Goal: Task Accomplishment & Management: Complete application form

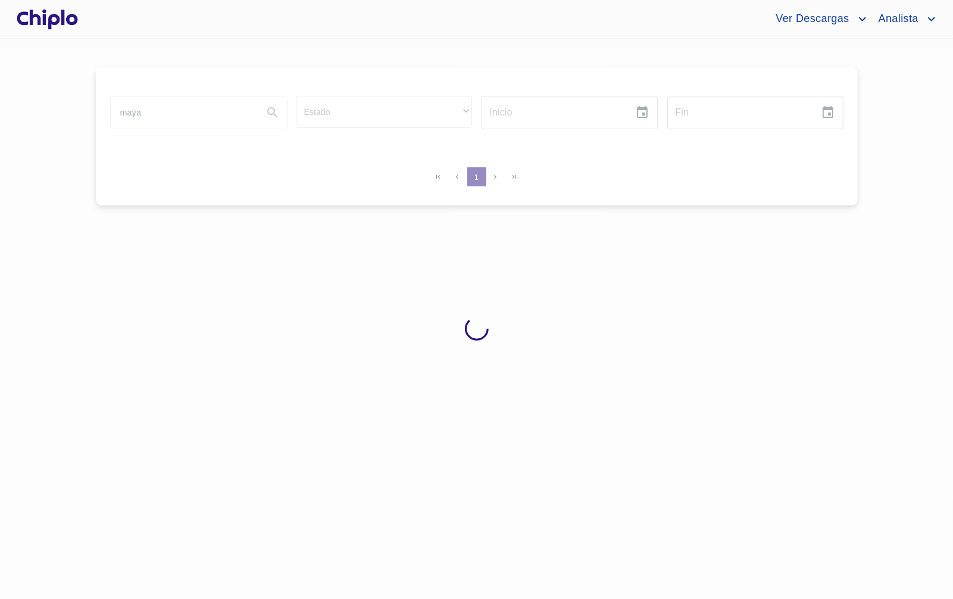
click at [59, 23] on div at bounding box center [47, 19] width 66 height 38
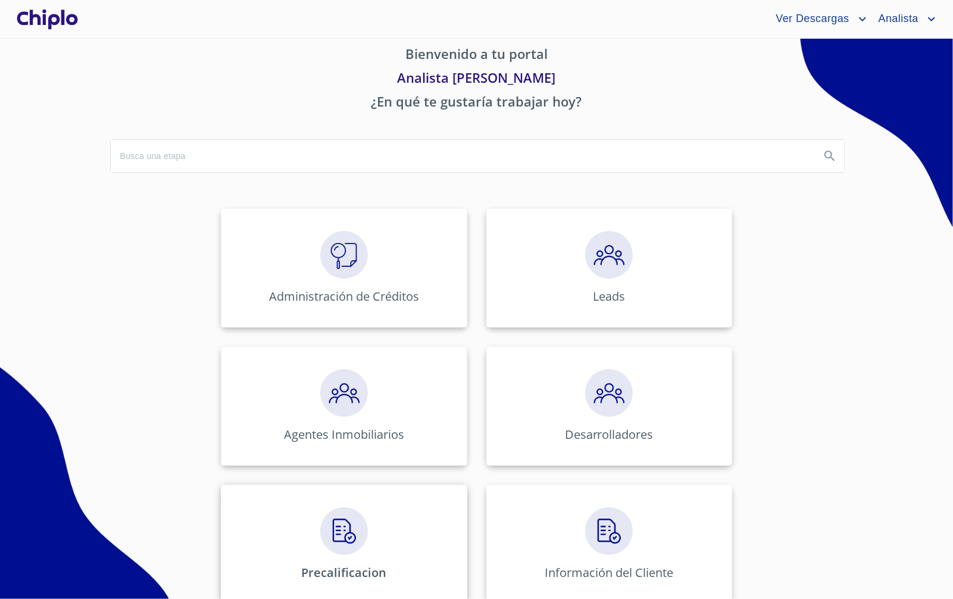
scroll to position [32, 0]
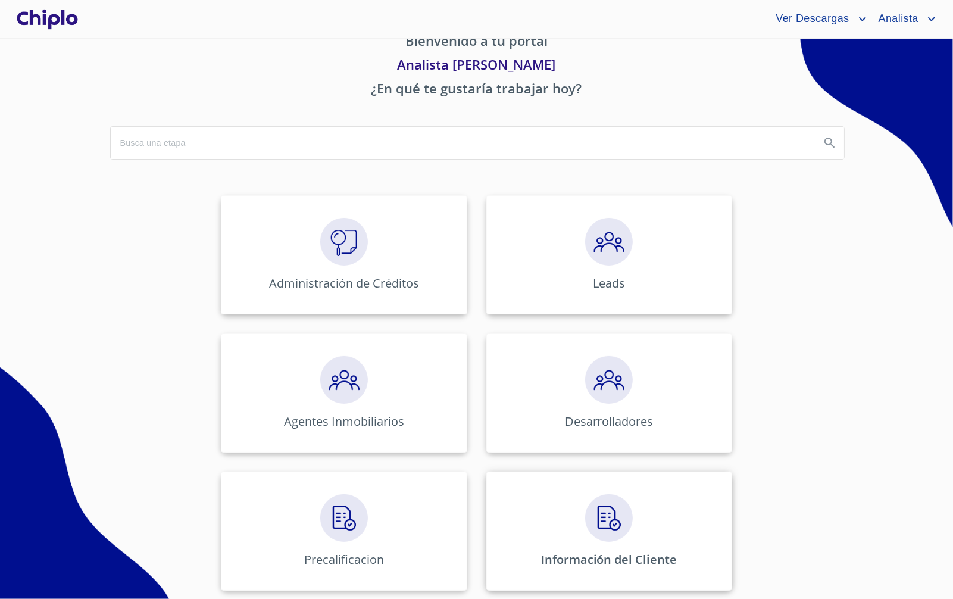
click at [534, 510] on div "Información del Cliente" at bounding box center [609, 530] width 246 height 119
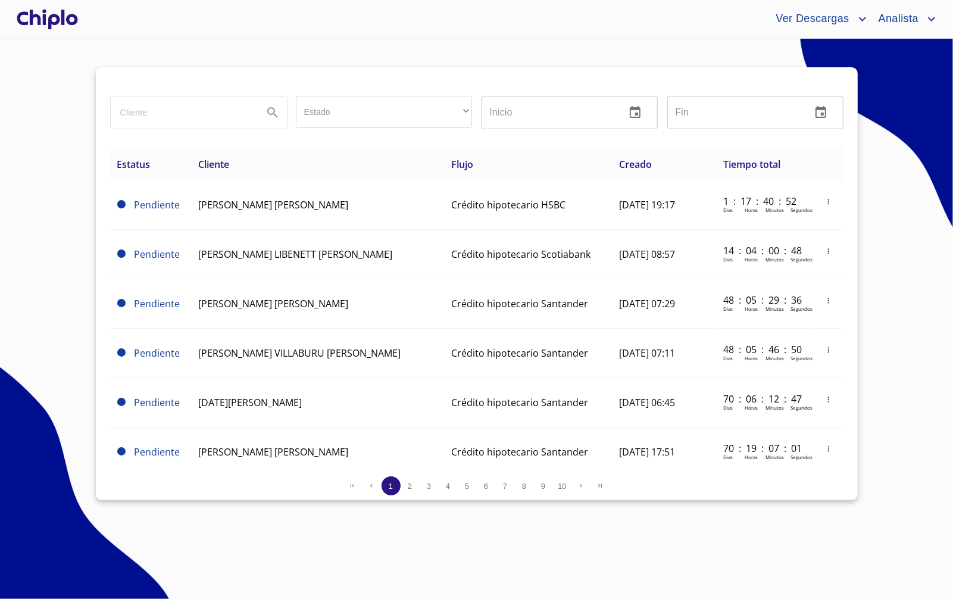
click at [176, 120] on input "search" at bounding box center [182, 112] width 143 height 32
paste input "[DEMOGRAPHIC_DATA][PERSON_NAME]"
type input "[DEMOGRAPHIC_DATA][PERSON_NAME]"
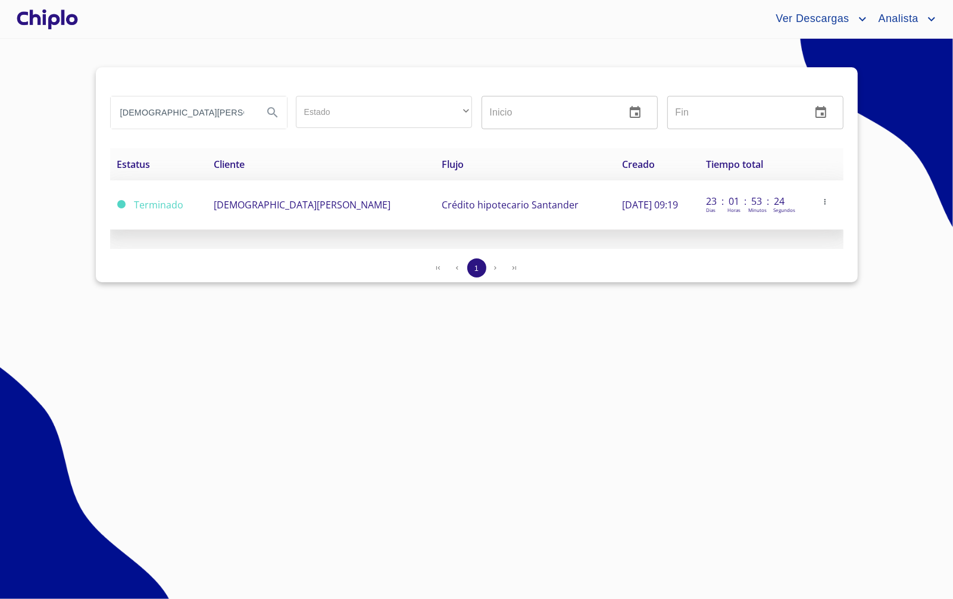
click at [406, 198] on td "[DEMOGRAPHIC_DATA][PERSON_NAME]" at bounding box center [321, 204] width 228 height 49
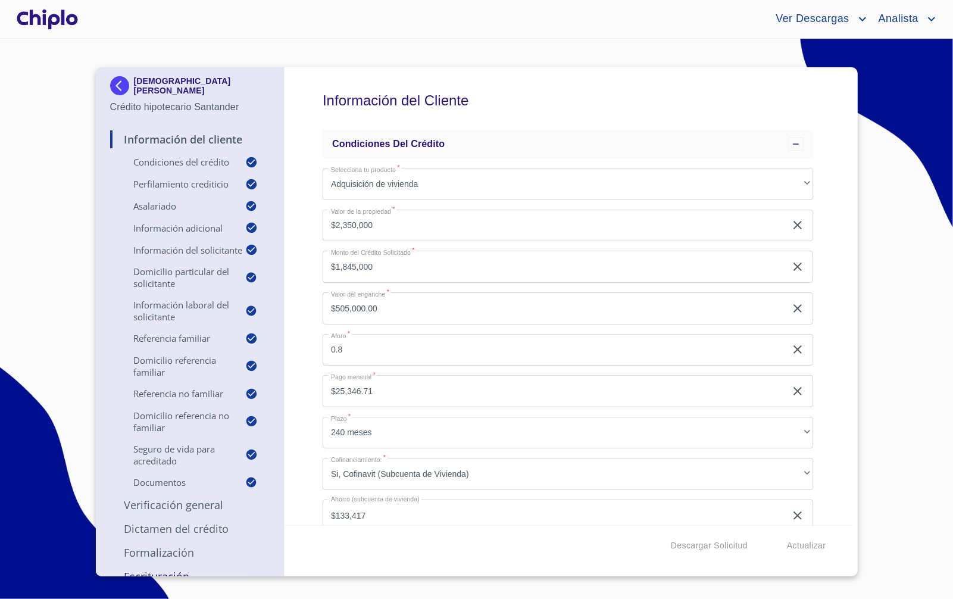
click at [121, 87] on img at bounding box center [122, 85] width 24 height 19
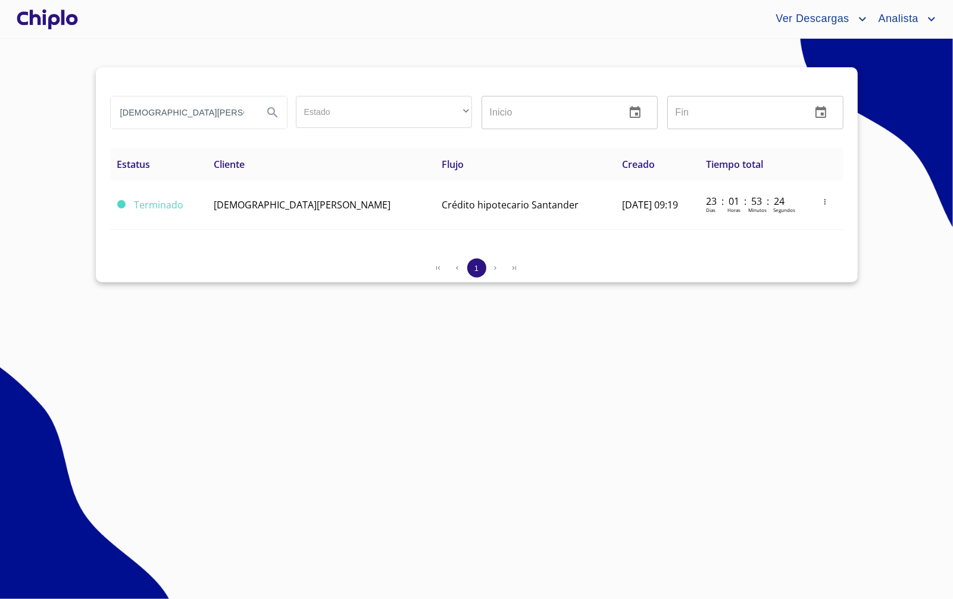
click at [202, 104] on input "[DEMOGRAPHIC_DATA][PERSON_NAME]" at bounding box center [182, 112] width 143 height 32
click at [63, 31] on div at bounding box center [47, 19] width 66 height 38
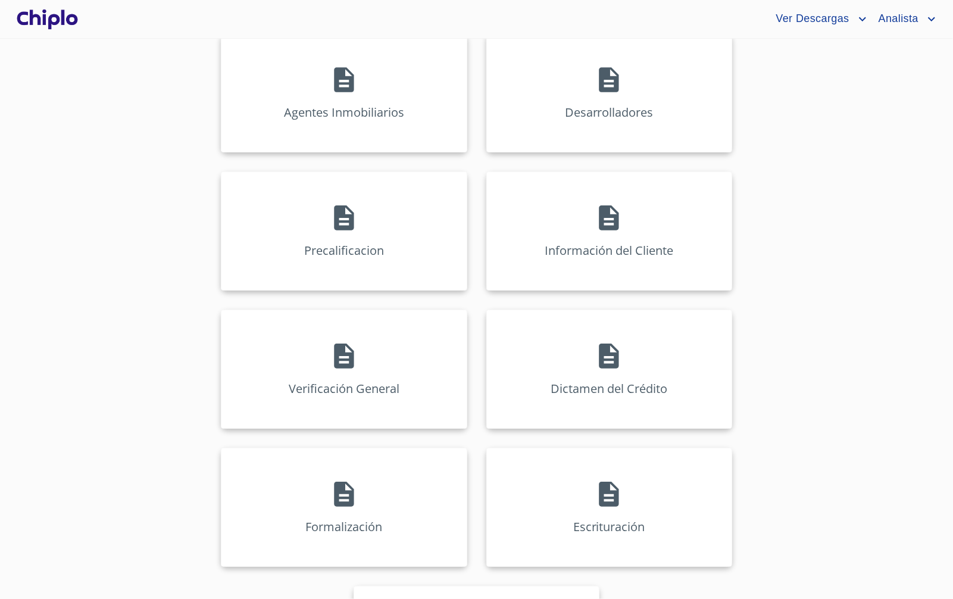
scroll to position [448, 0]
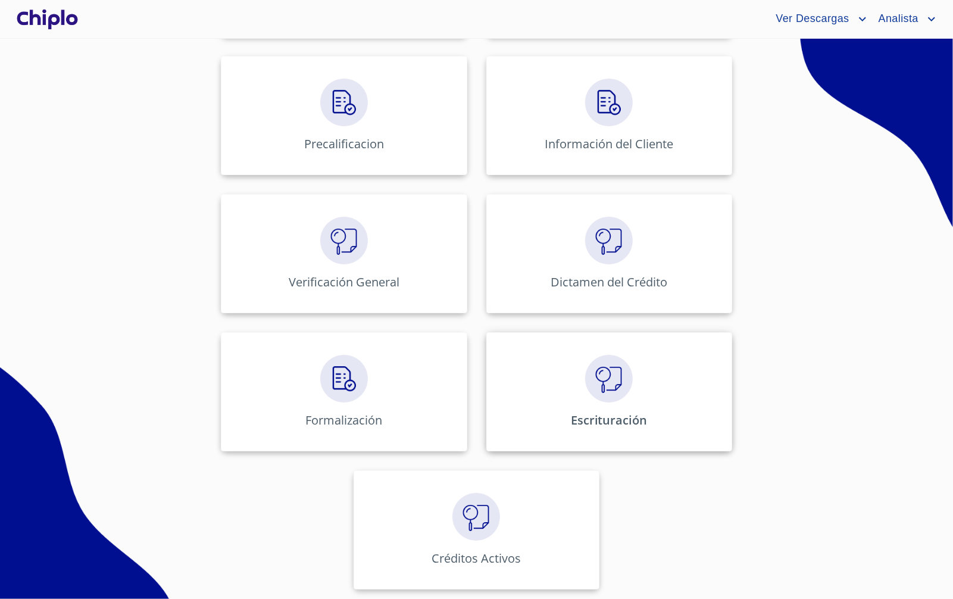
click at [585, 382] on img at bounding box center [609, 379] width 48 height 48
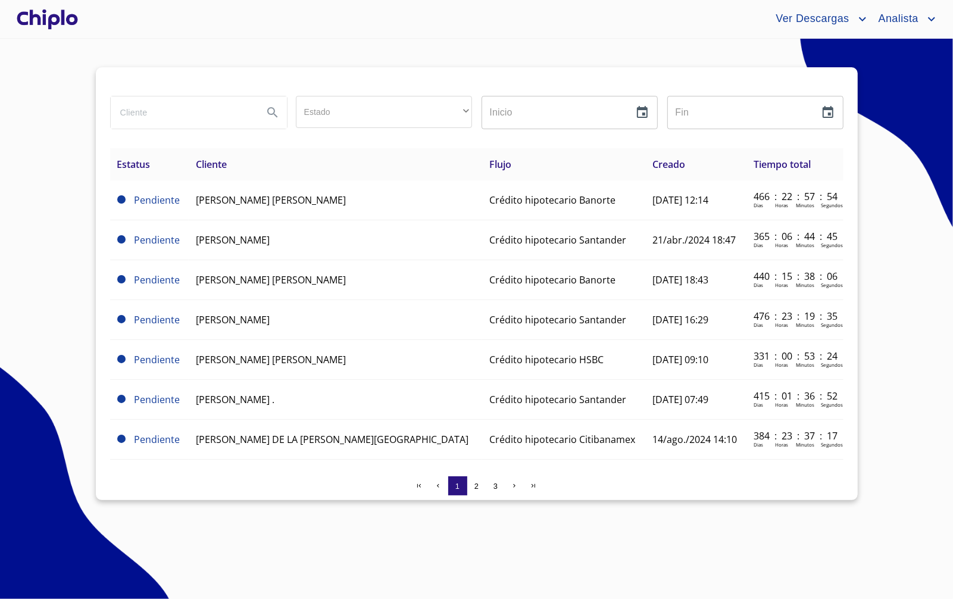
click at [189, 123] on input "search" at bounding box center [182, 112] width 143 height 32
paste input "[DEMOGRAPHIC_DATA][PERSON_NAME]"
type input "[DEMOGRAPHIC_DATA][PERSON_NAME]"
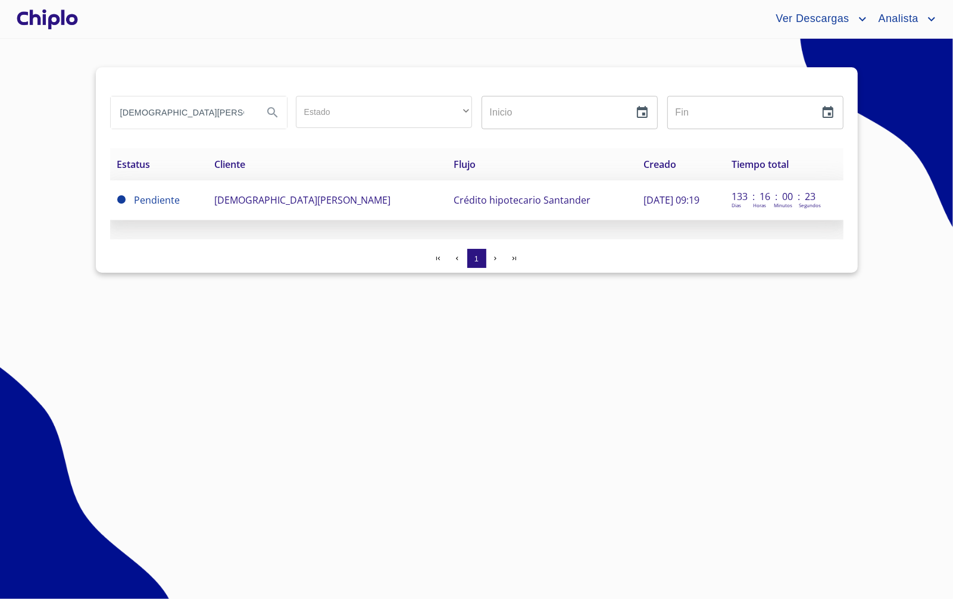
click at [277, 201] on span "[DEMOGRAPHIC_DATA][PERSON_NAME]" at bounding box center [302, 199] width 177 height 13
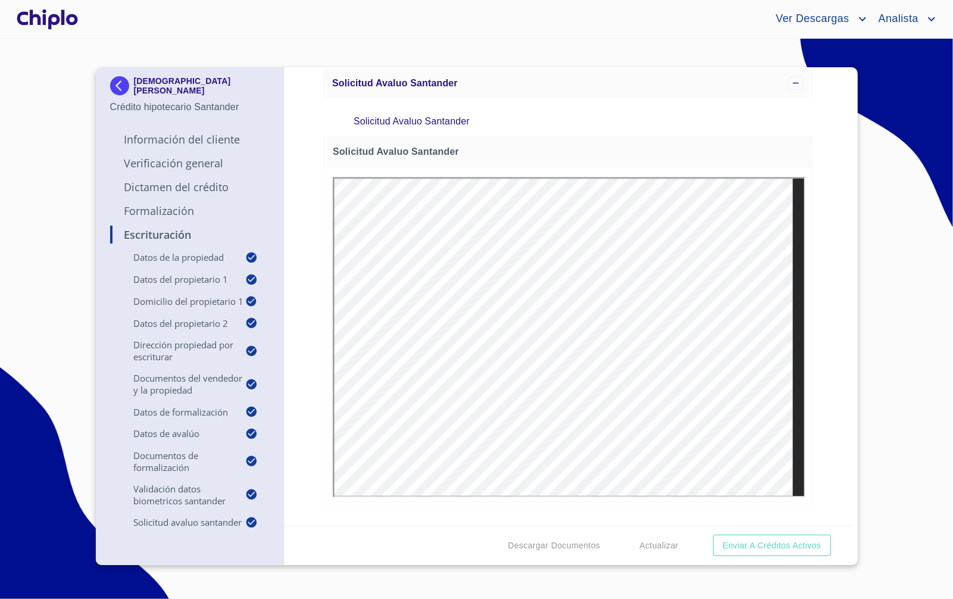
scroll to position [10649, 0]
click at [186, 165] on p "Verificación General" at bounding box center [190, 163] width 160 height 14
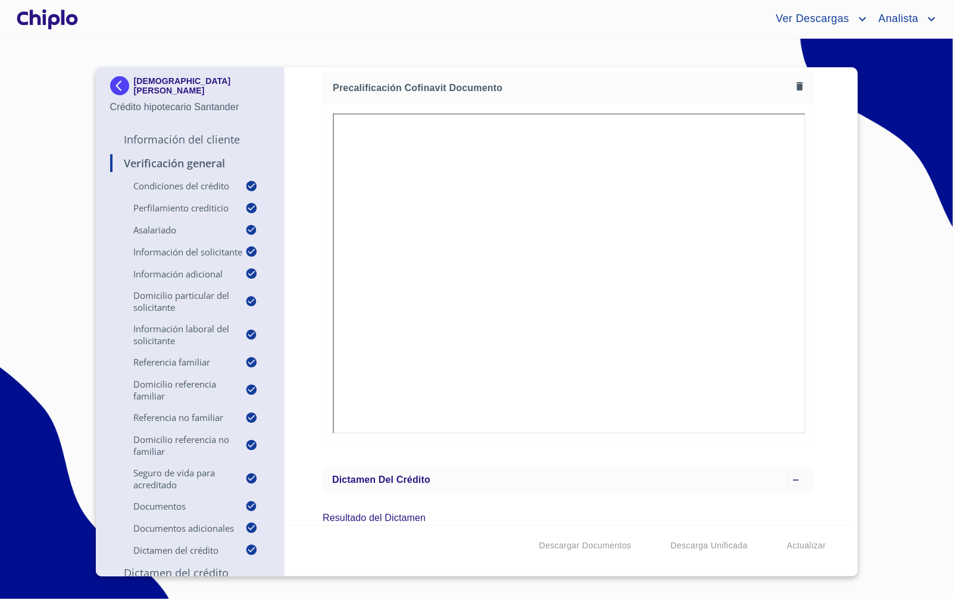
scroll to position [10648, 0]
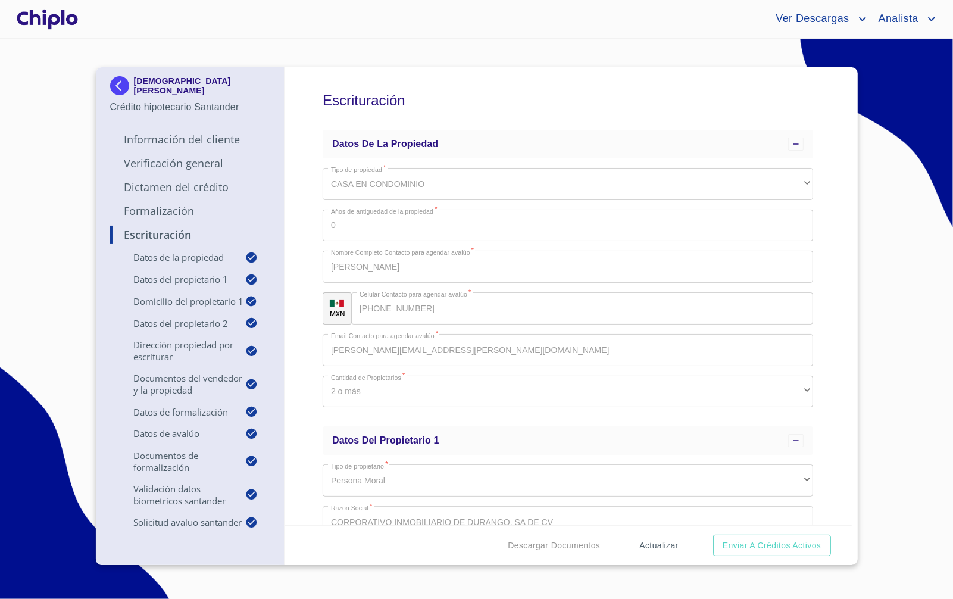
click at [663, 544] on span "Actualizar" at bounding box center [658, 545] width 39 height 15
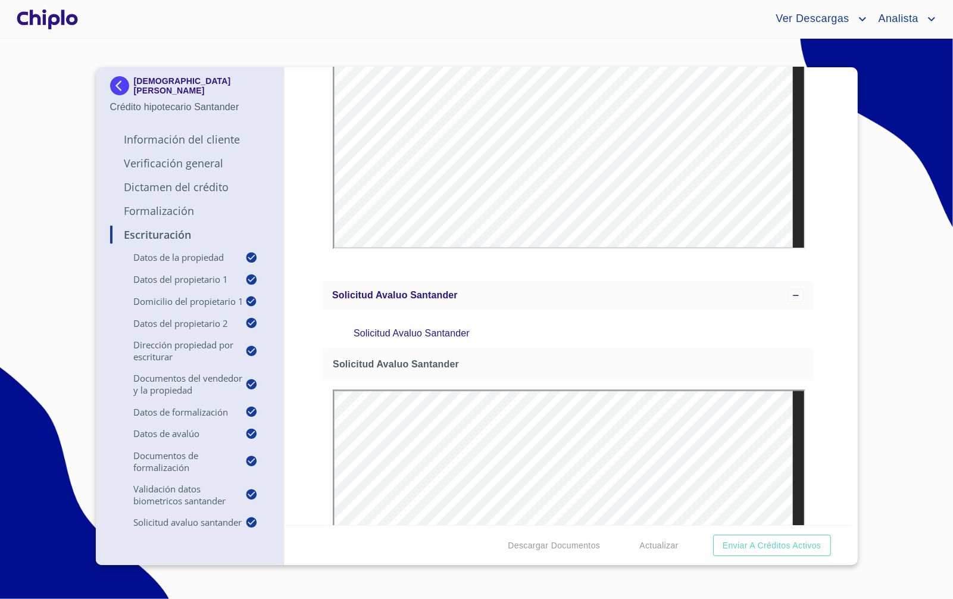
scroll to position [9961, 0]
